Goal: Task Accomplishment & Management: Manage account settings

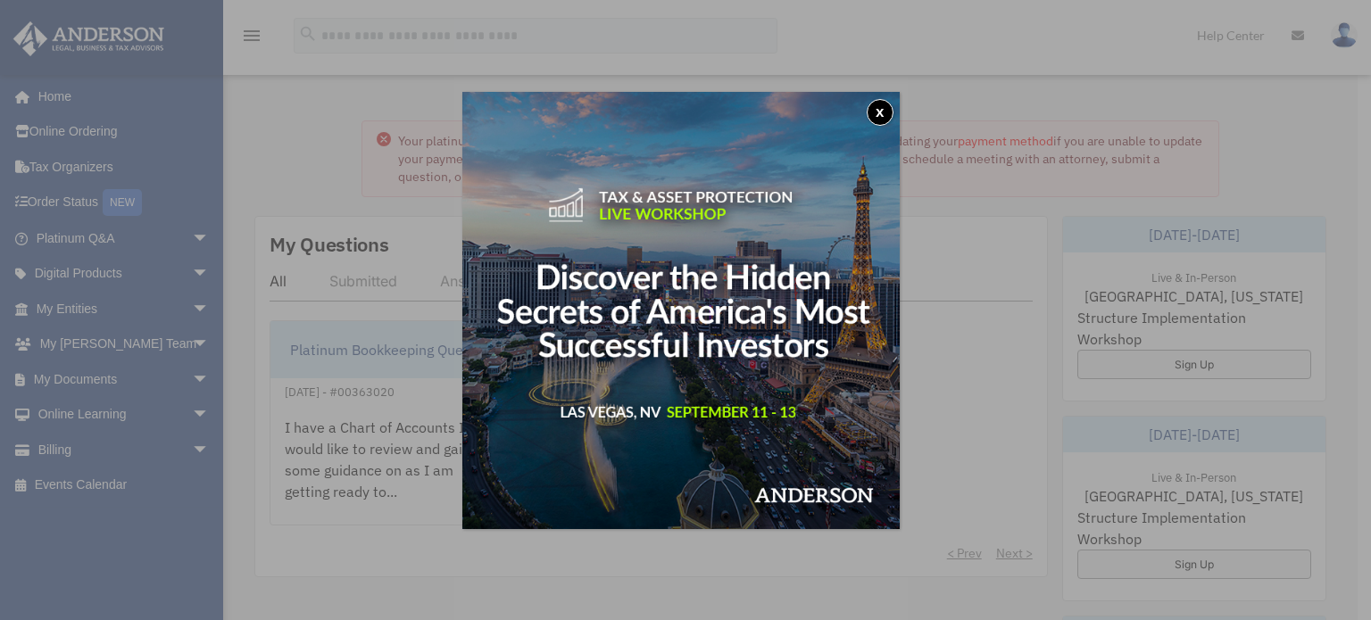
click at [892, 110] on button "x" at bounding box center [880, 112] width 27 height 27
drag, startPoint x: 891, startPoint y: 110, endPoint x: 882, endPoint y: 115, distance: 10.4
click at [885, 110] on button "x" at bounding box center [880, 112] width 27 height 27
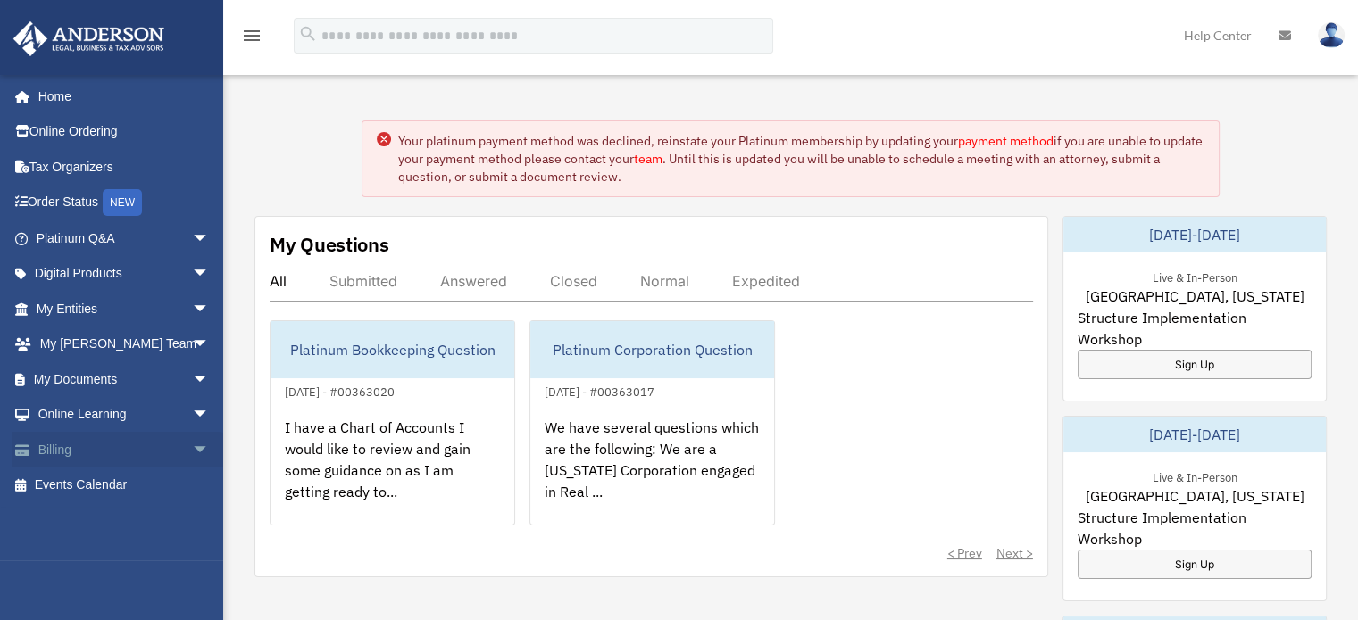
click at [192, 445] on span "arrow_drop_down" at bounding box center [210, 450] width 36 height 37
click at [91, 476] on link "$ Open Invoices" at bounding box center [131, 486] width 212 height 37
click at [121, 484] on link "$ Open Invoices" at bounding box center [131, 486] width 212 height 37
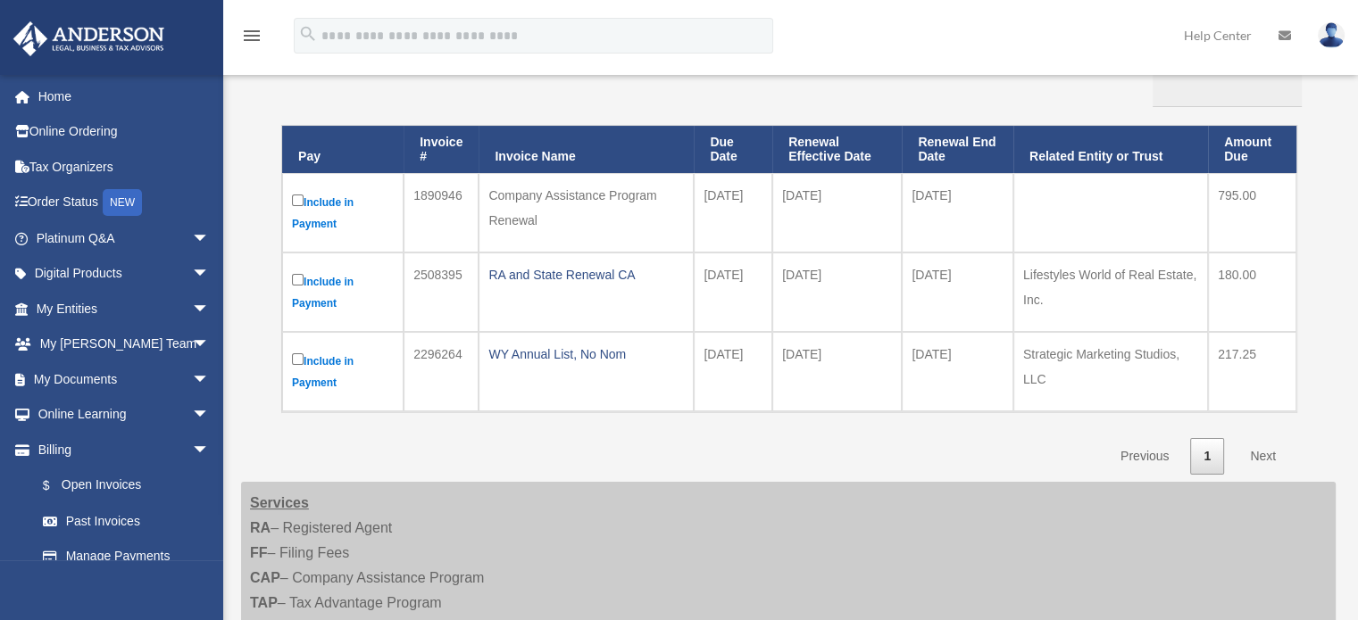
scroll to position [179, 0]
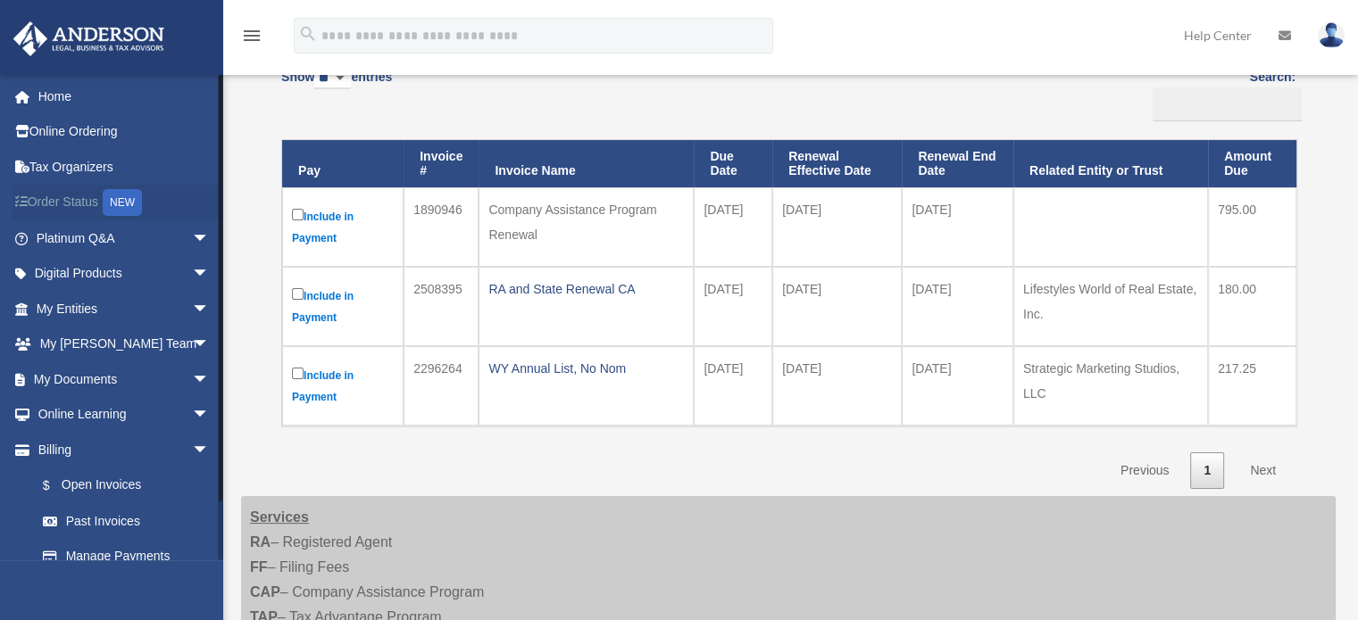
click at [76, 202] on link "Order Status NEW" at bounding box center [124, 203] width 224 height 37
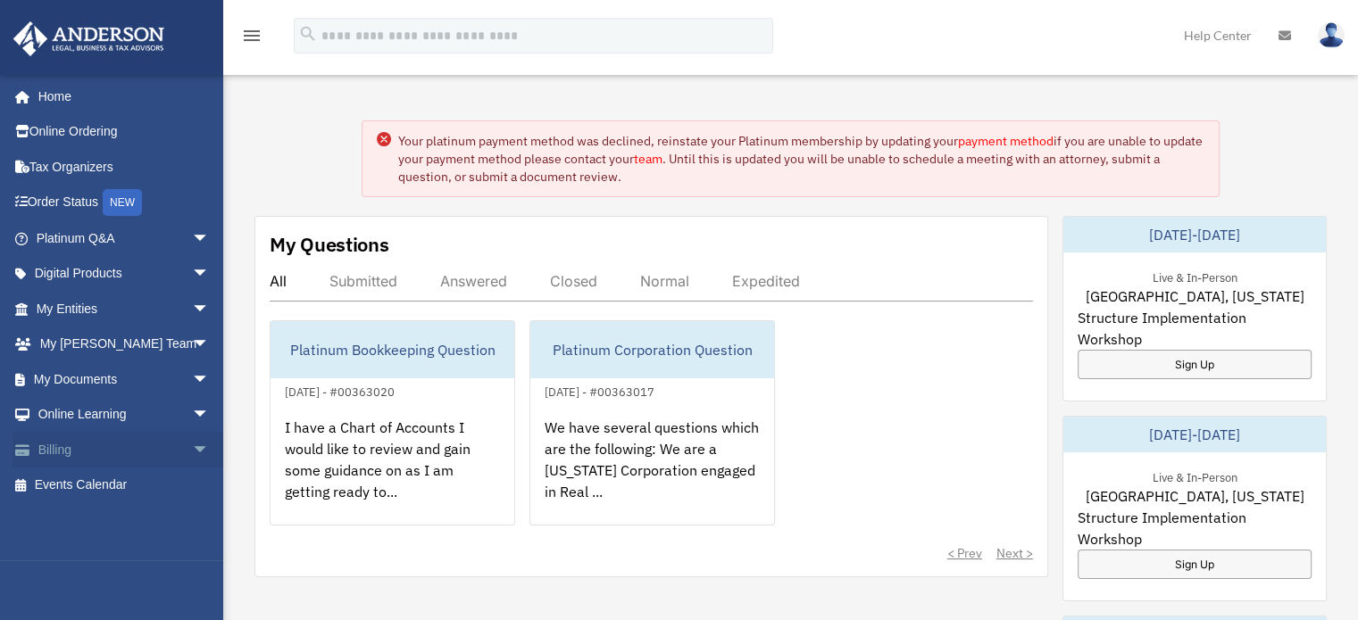
click at [192, 449] on span "arrow_drop_down" at bounding box center [210, 450] width 36 height 37
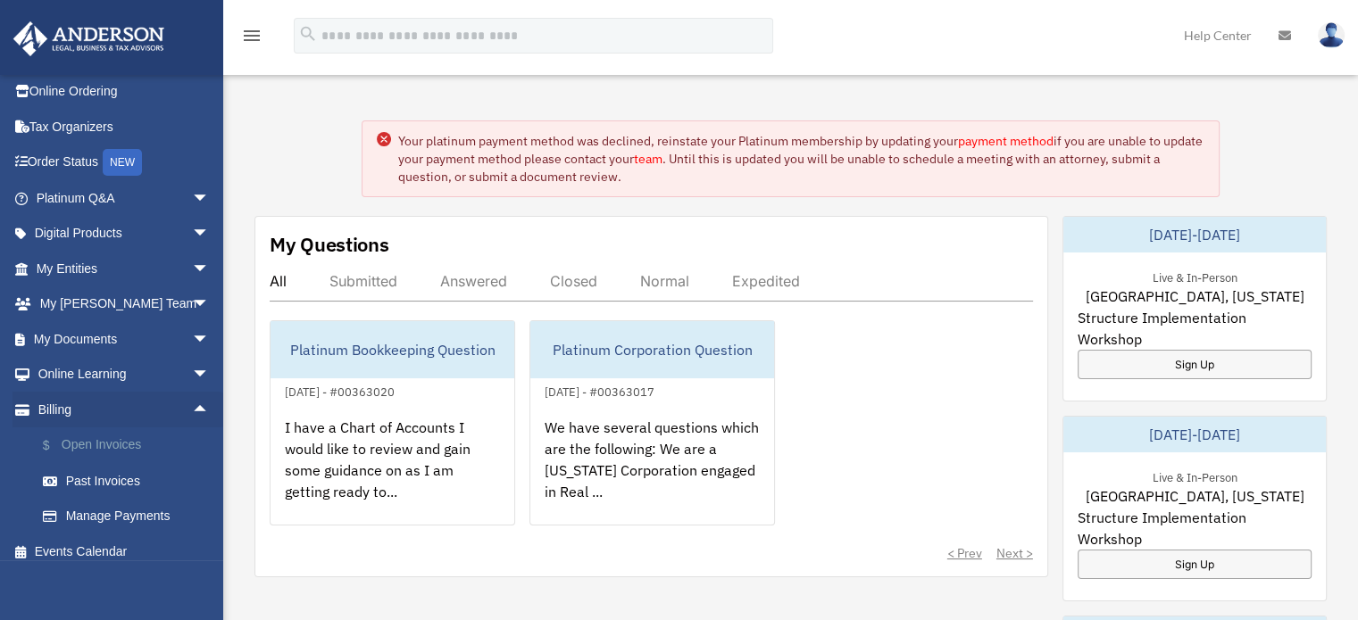
scroll to position [53, 0]
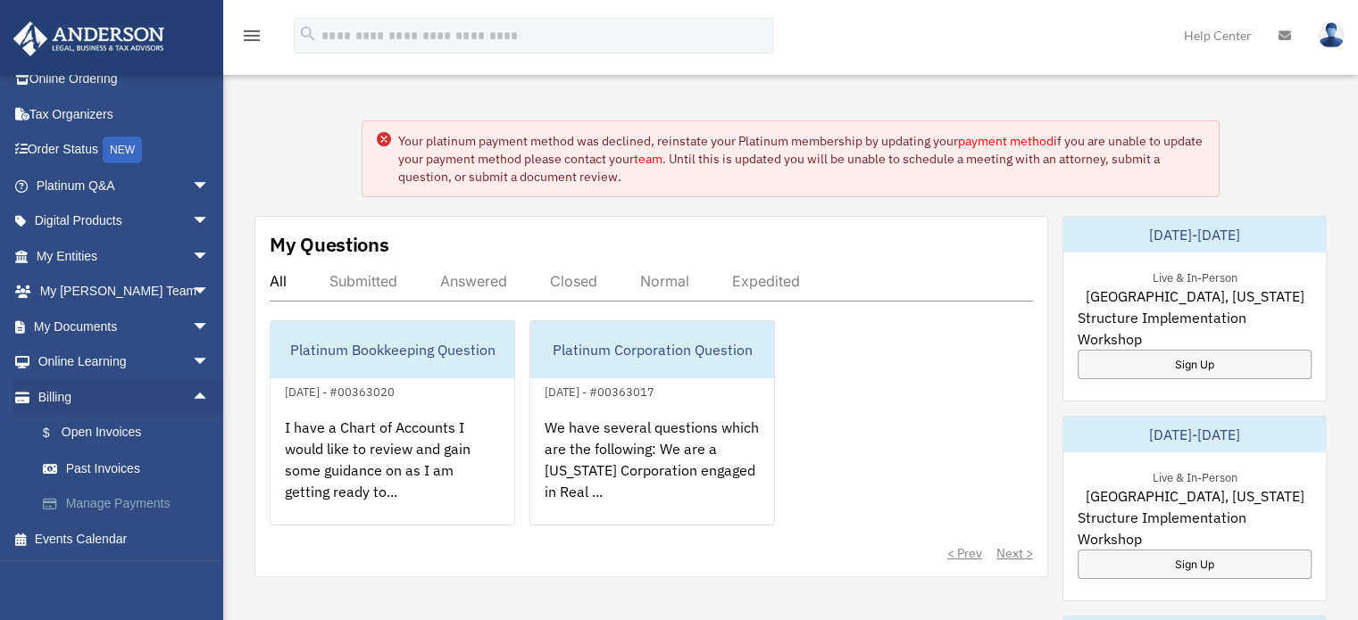
click at [140, 498] on link "Manage Payments" at bounding box center [131, 504] width 212 height 36
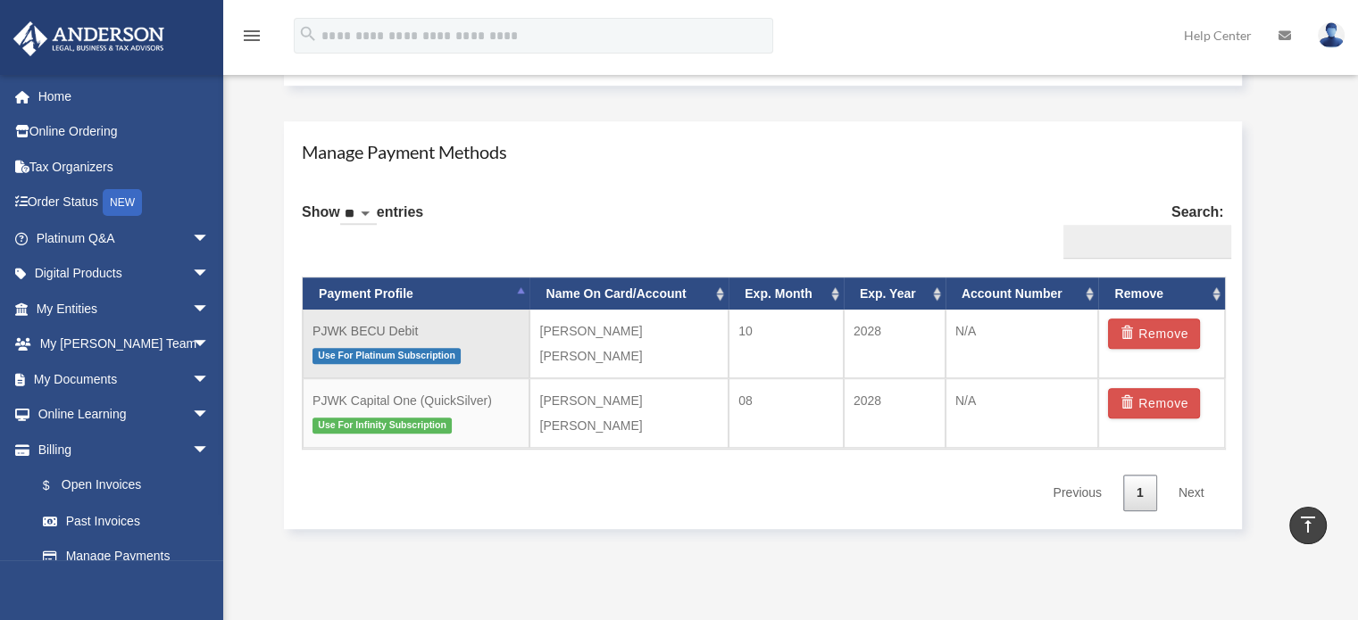
scroll to position [1071, 0]
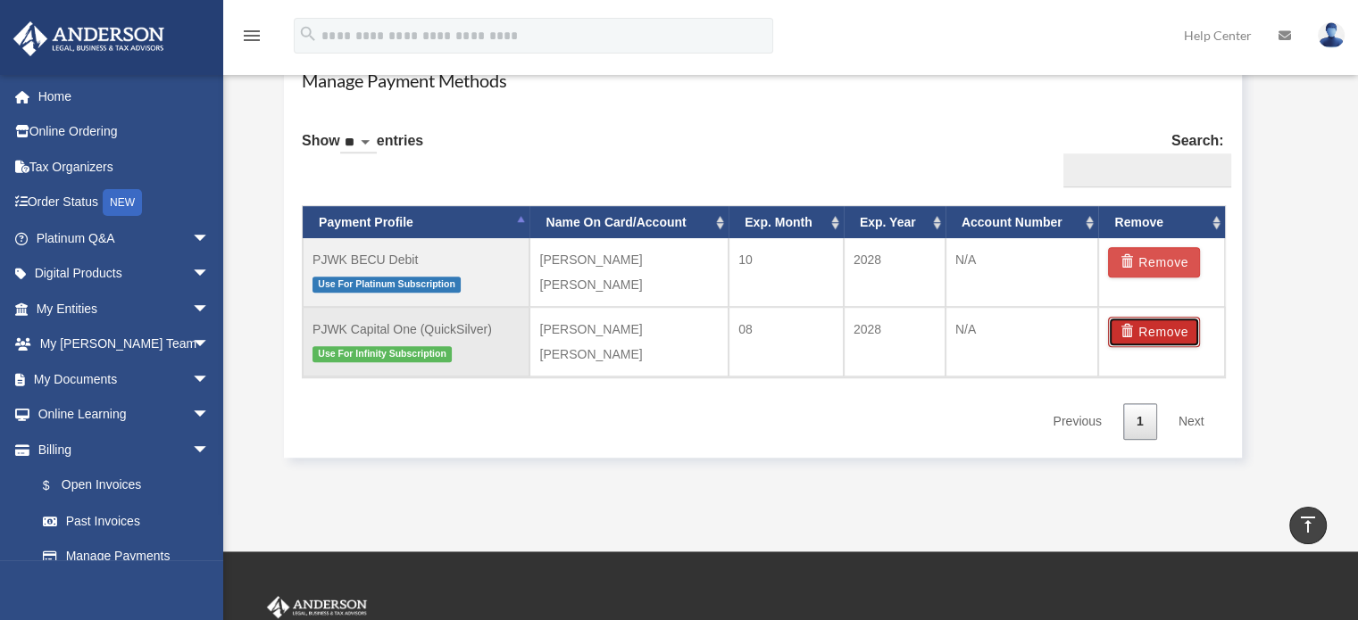
click at [1143, 328] on button "Remove" at bounding box center [1154, 332] width 92 height 30
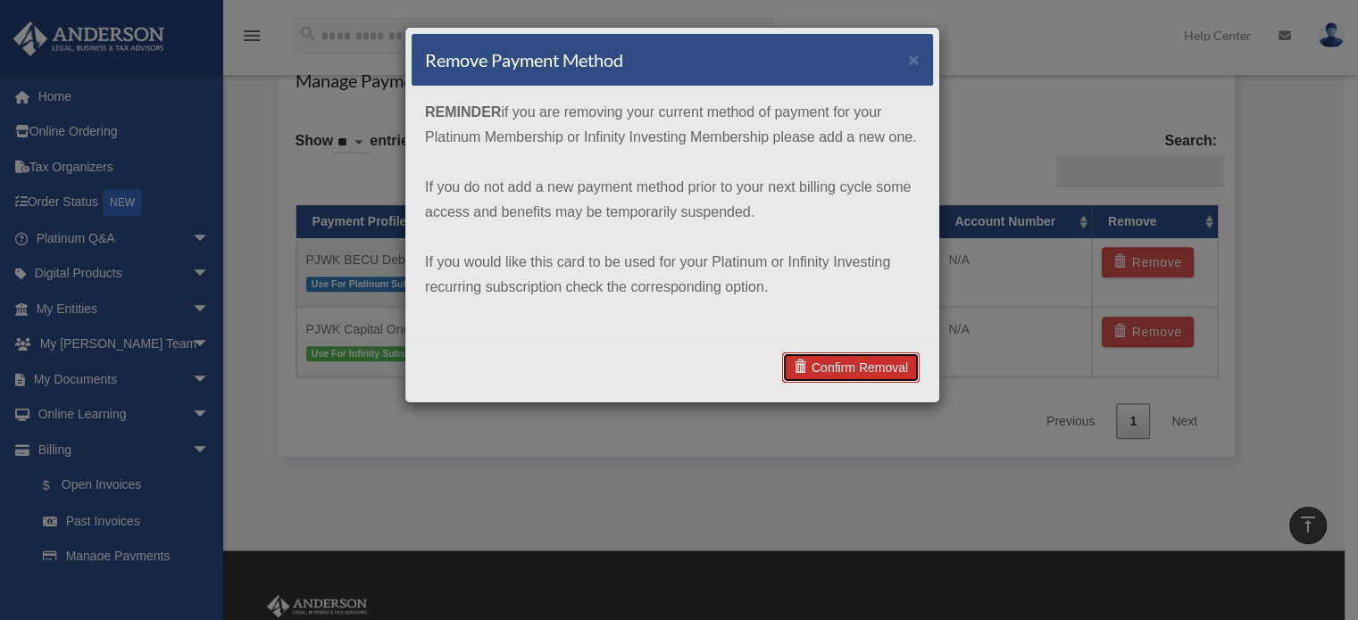
click at [842, 361] on link "Confirm Removal" at bounding box center [850, 368] width 137 height 30
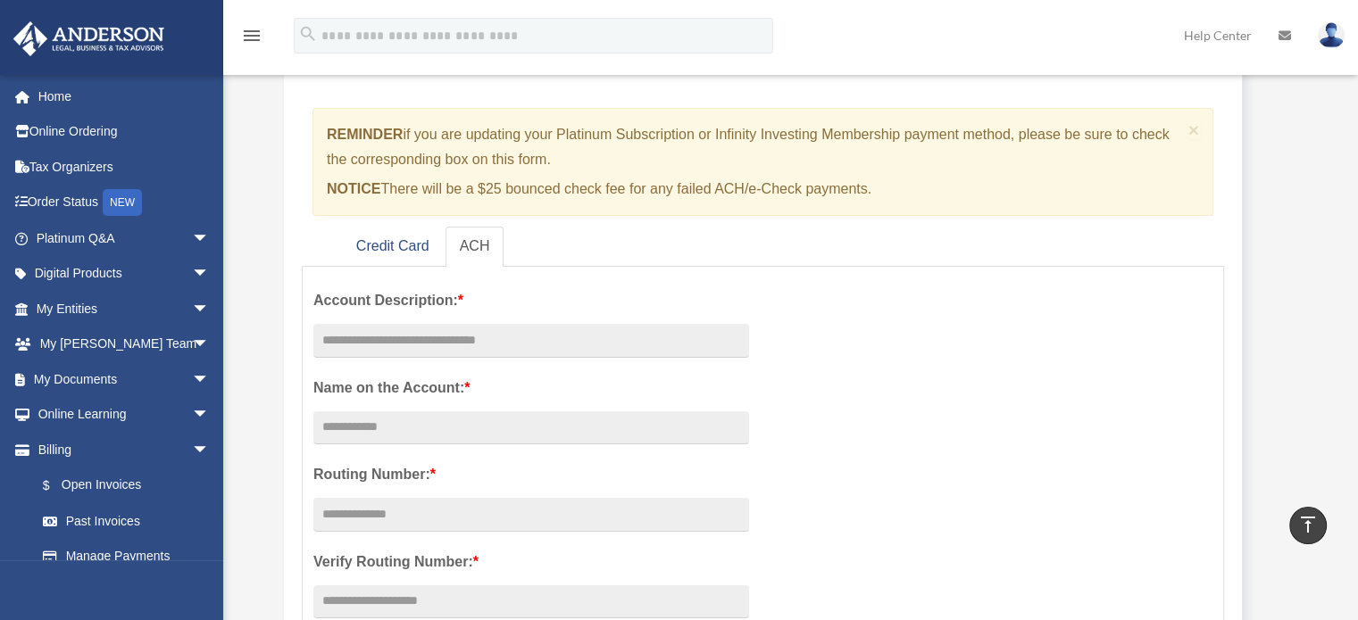
scroll to position [0, 0]
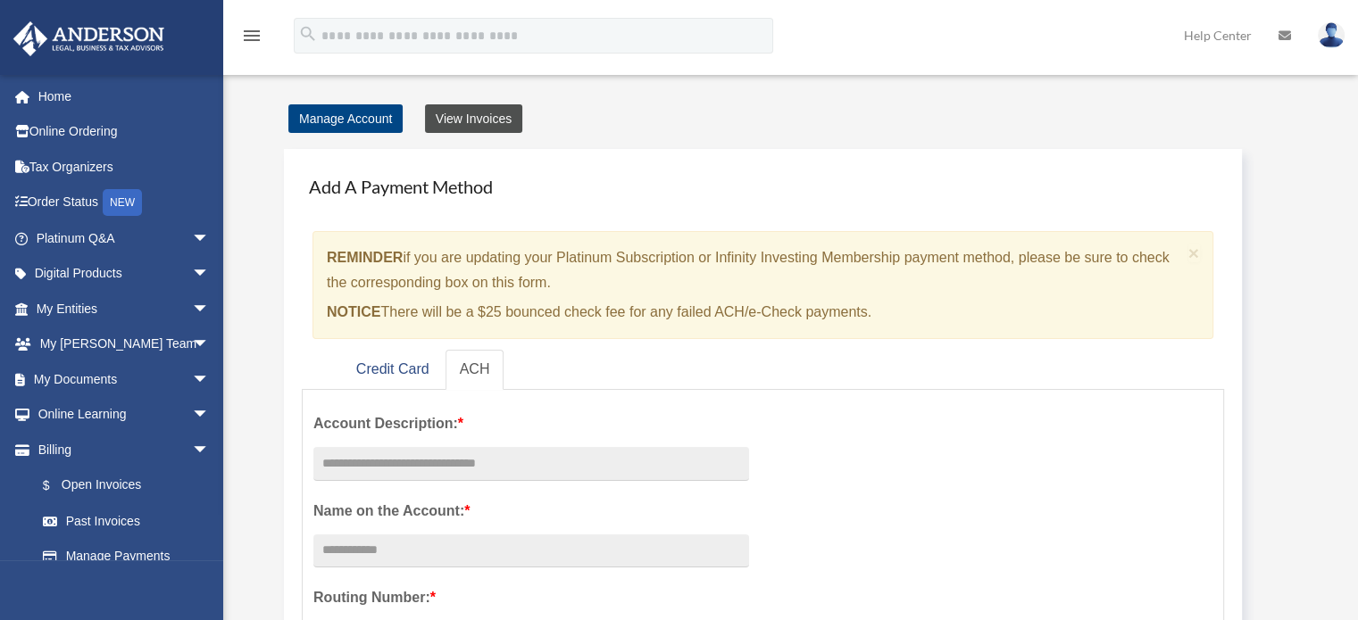
click at [470, 122] on link "View Invoices" at bounding box center [473, 118] width 97 height 29
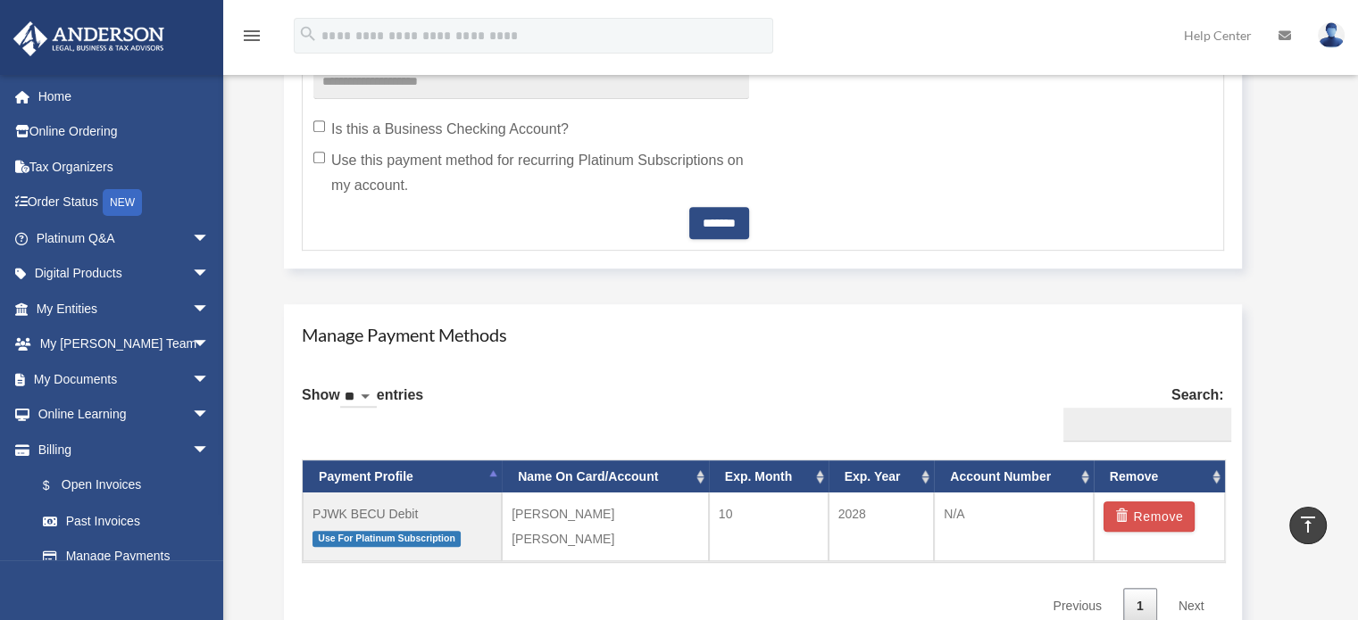
scroll to position [982, 0]
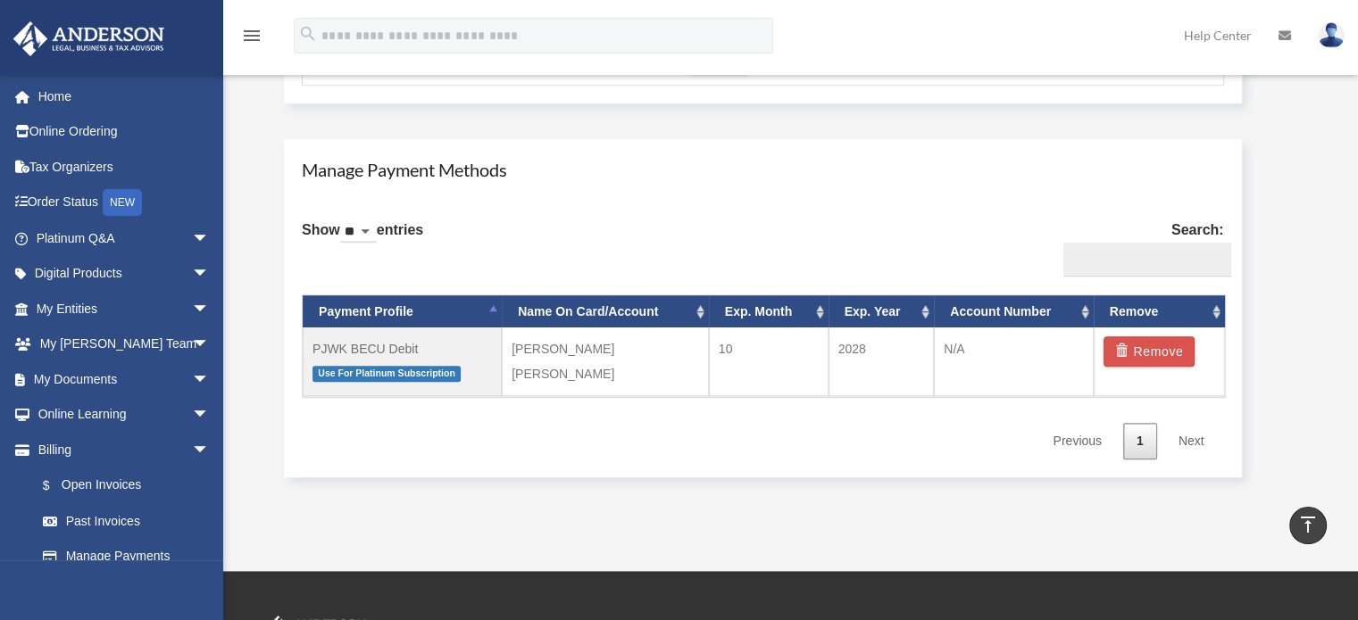
click at [885, 236] on div "Show ** ** ** *** entries Search: Payment Profile Name On Card/Account Exp. Mon…" at bounding box center [763, 333] width 922 height 253
click at [108, 487] on link "$ Open Invoices" at bounding box center [131, 486] width 212 height 37
drag, startPoint x: 108, startPoint y: 487, endPoint x: 128, endPoint y: 483, distance: 20.1
click at [118, 484] on link "$ Open Invoices" at bounding box center [131, 486] width 212 height 37
